Goal: Information Seeking & Learning: Learn about a topic

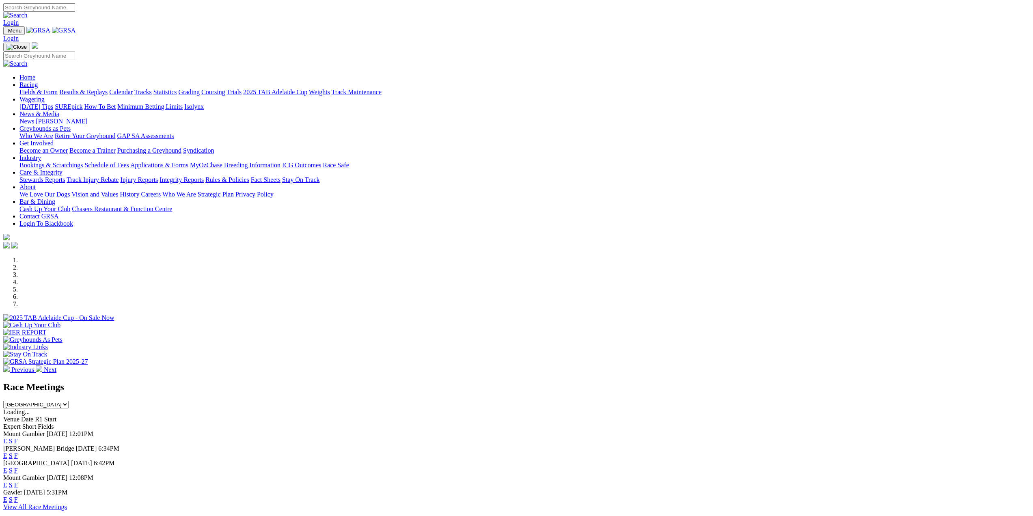
drag, startPoint x: 0, startPoint y: 0, endPoint x: 556, endPoint y: 428, distance: 701.7
click at [7, 467] on link "E" at bounding box center [5, 470] width 4 height 7
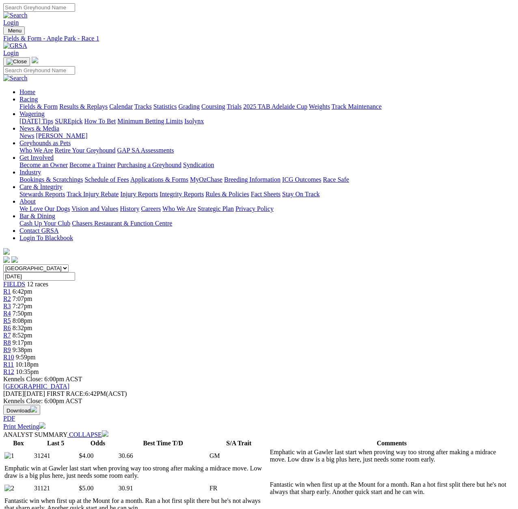
click at [11, 332] on span "R7" at bounding box center [7, 335] width 8 height 7
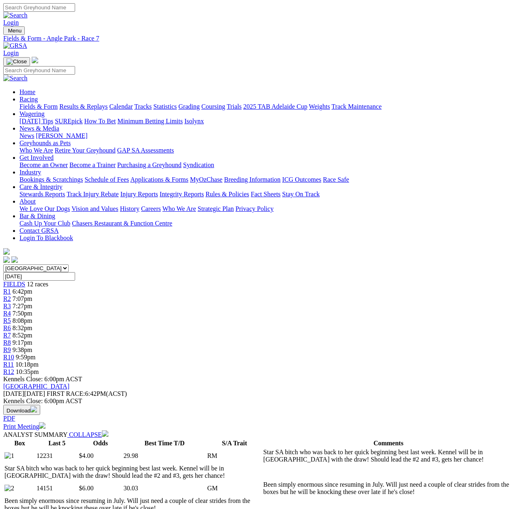
click at [11, 310] on span "R4" at bounding box center [7, 313] width 8 height 7
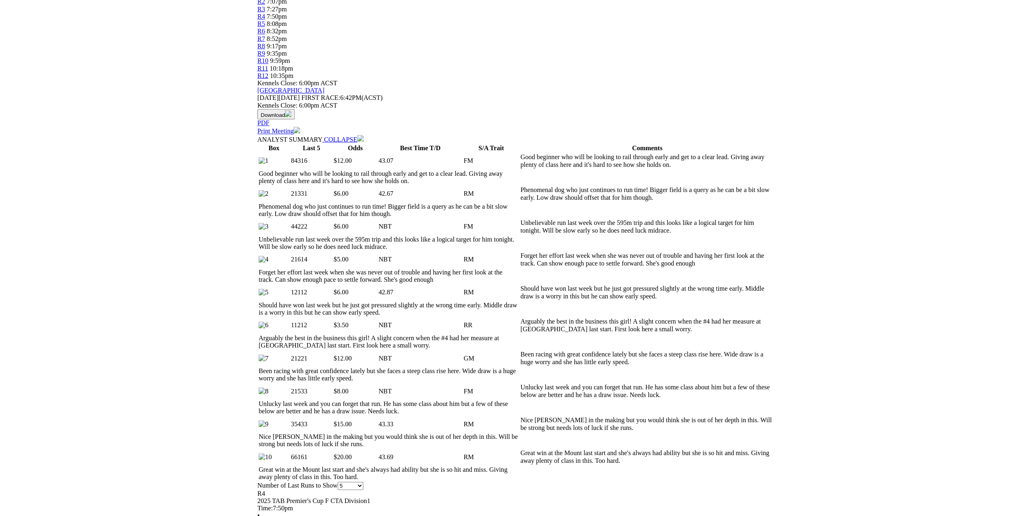
scroll to position [284, 0]
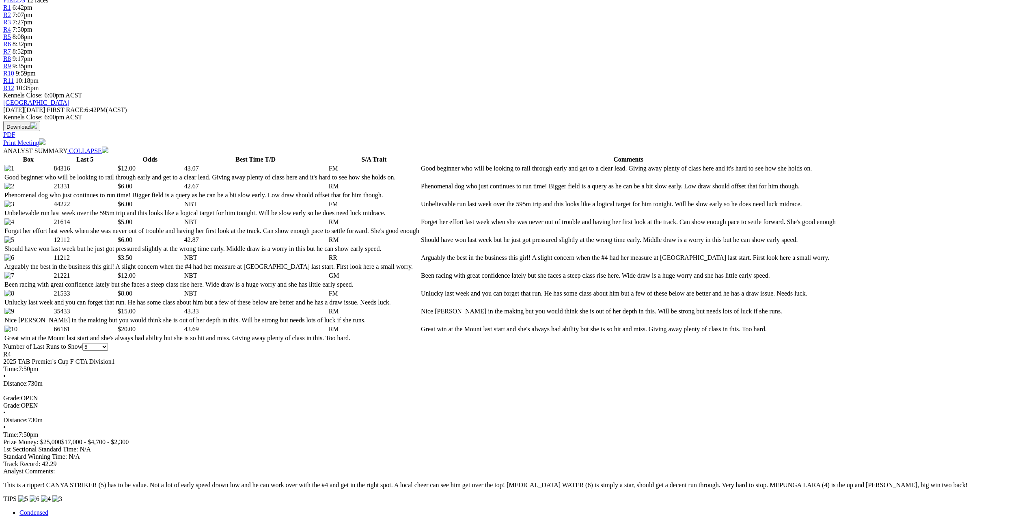
click at [52, 509] on link "Expert Form" at bounding box center [35, 519] width 33 height 7
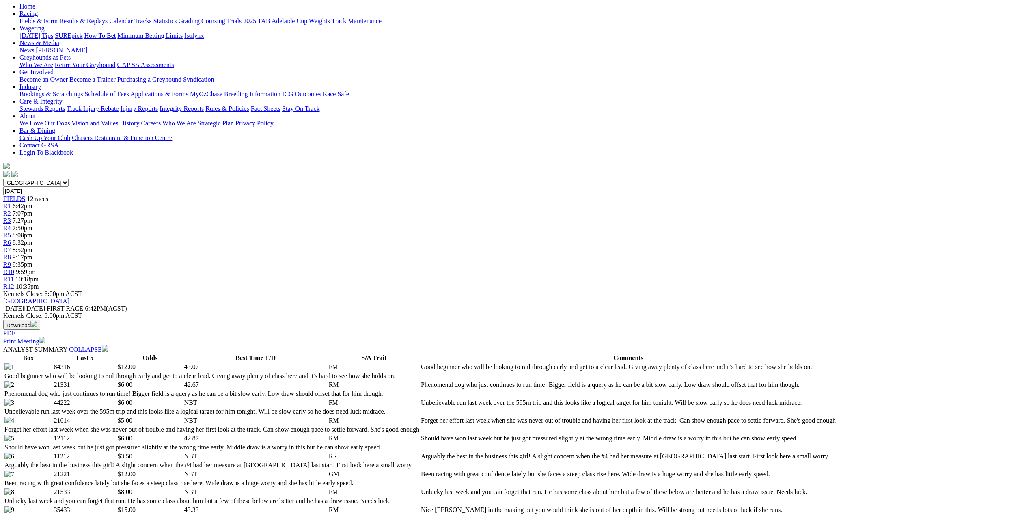
scroll to position [0, 0]
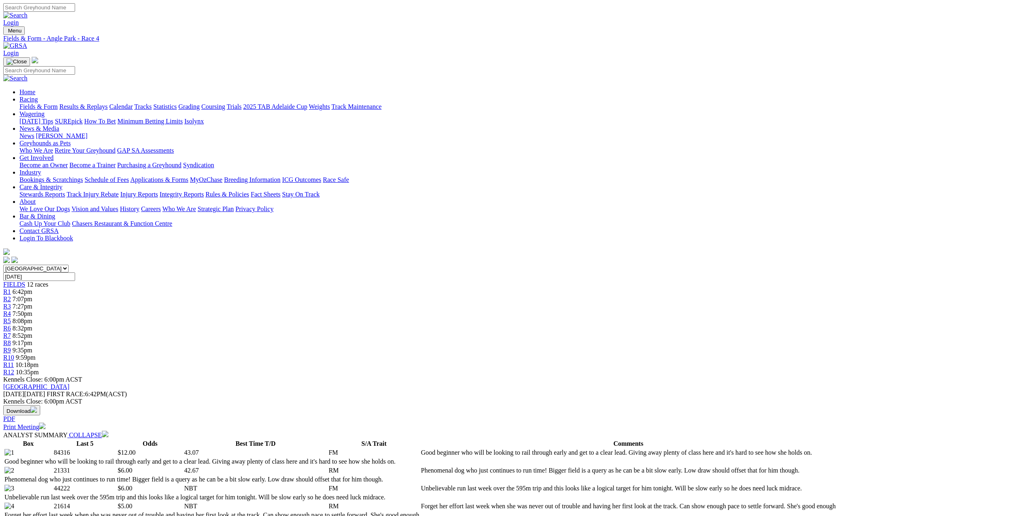
click at [11, 288] on span "R1" at bounding box center [7, 291] width 8 height 7
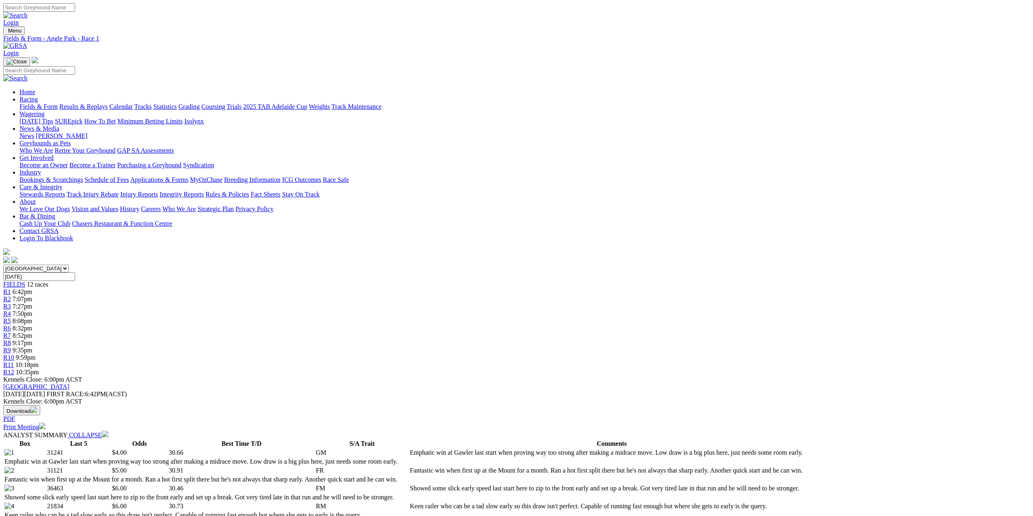
click at [11, 332] on span "R7" at bounding box center [7, 335] width 8 height 7
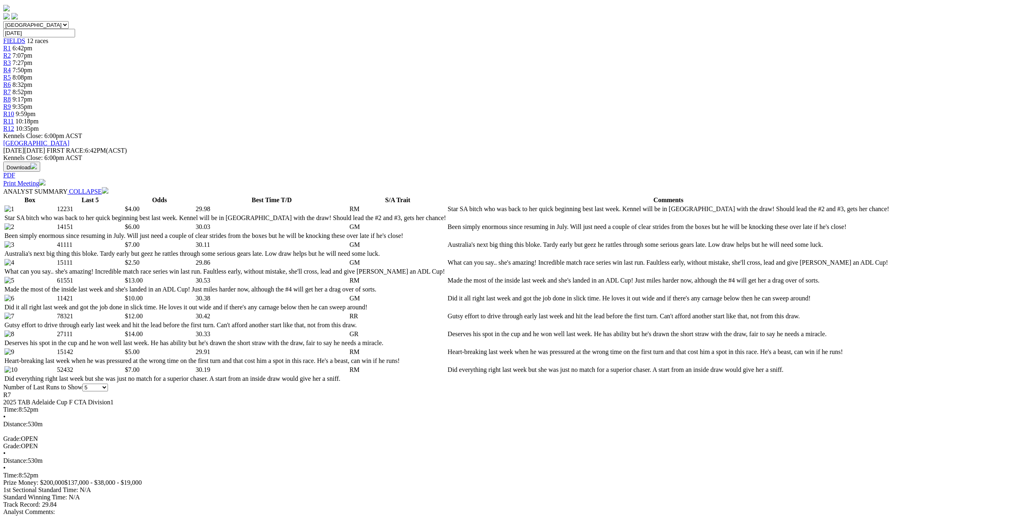
scroll to position [406, 0]
